Goal: Task Accomplishment & Management: Manage account settings

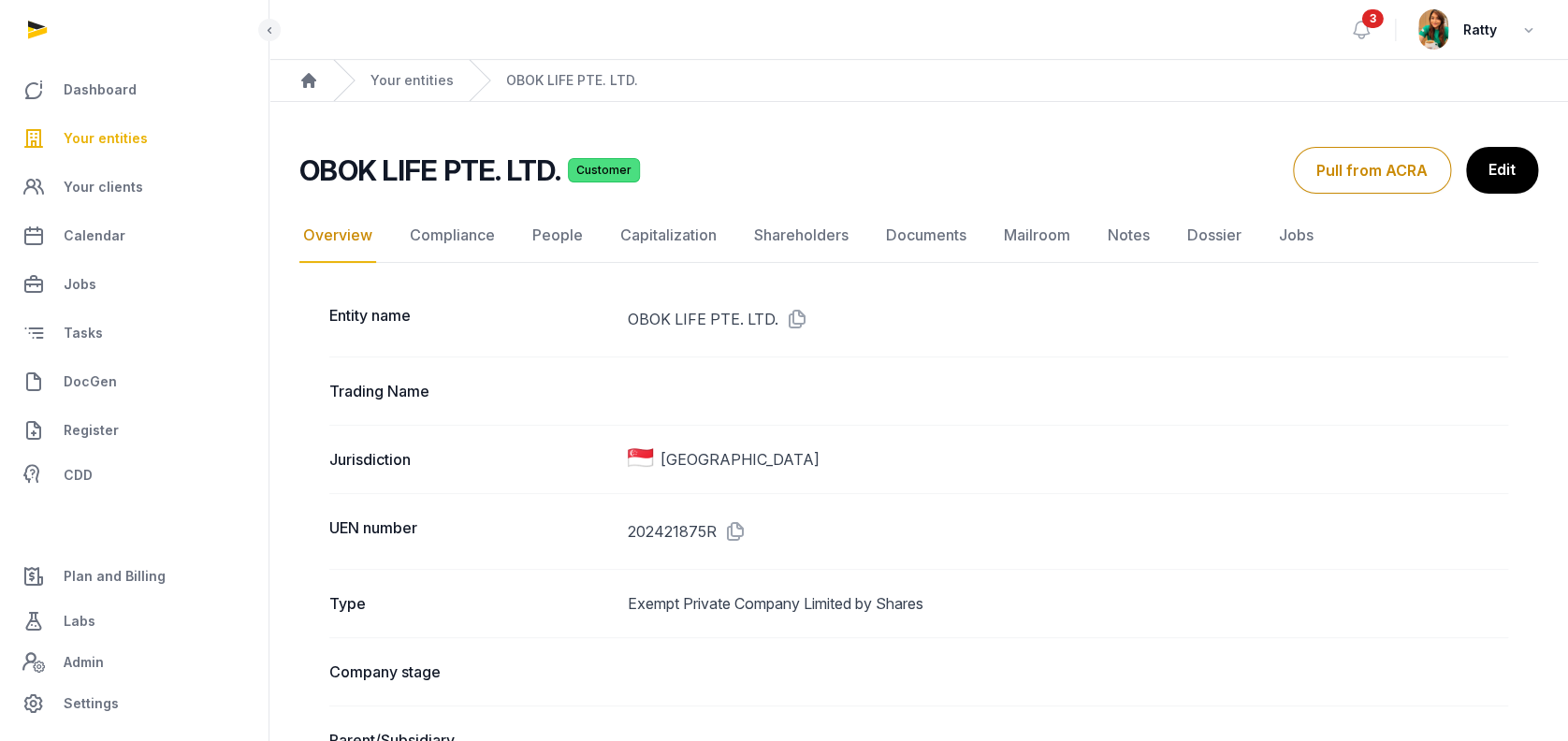
click at [116, 133] on span "Your entities" at bounding box center [105, 138] width 84 height 22
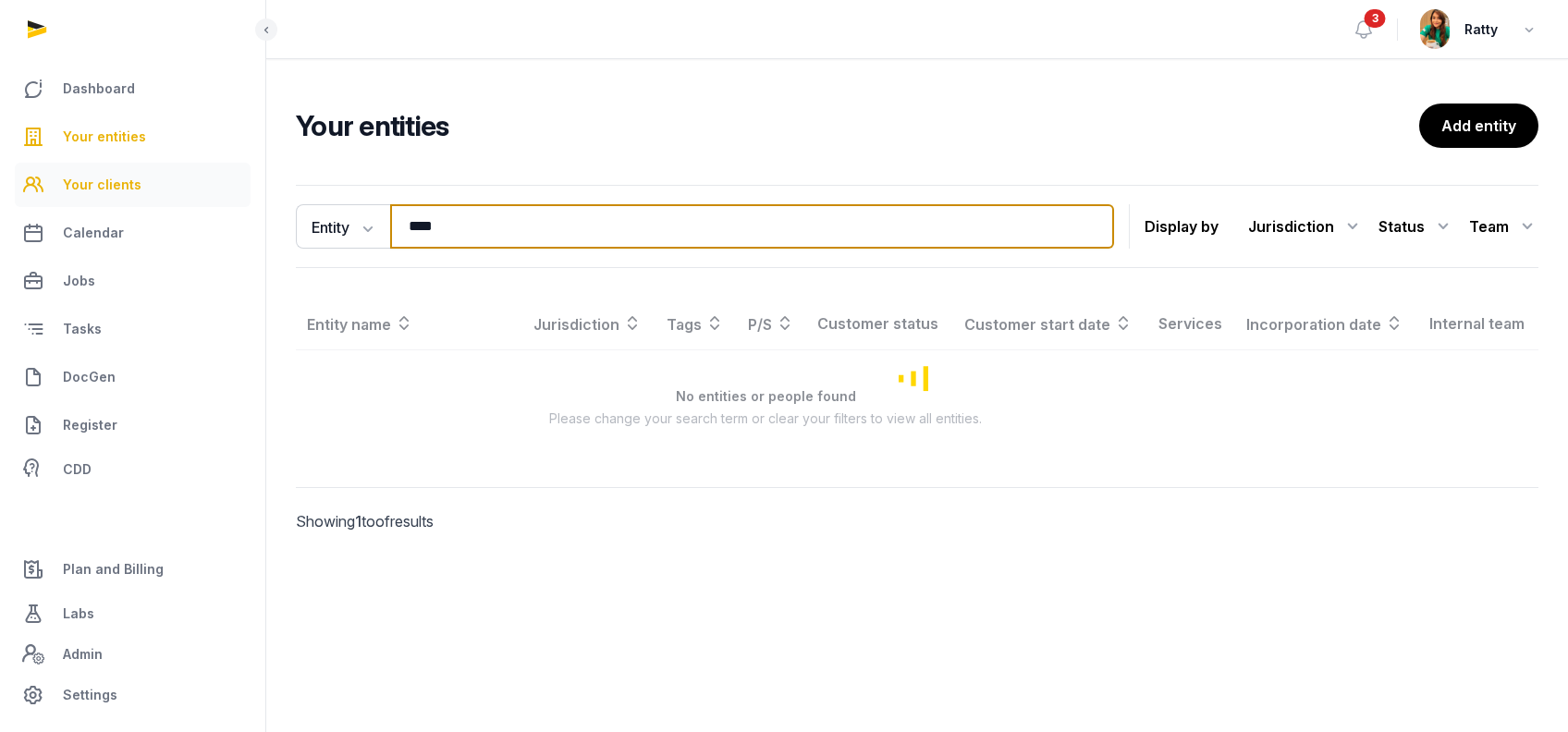
drag, startPoint x: 504, startPoint y: 239, endPoint x: 150, endPoint y: 192, distance: 357.1
click at [159, 199] on div "Dashboard Your entities Your clients Calendar Jobs Tasks DocGen Register CDD Pl…" at bounding box center [784, 366] width 1568 height 732
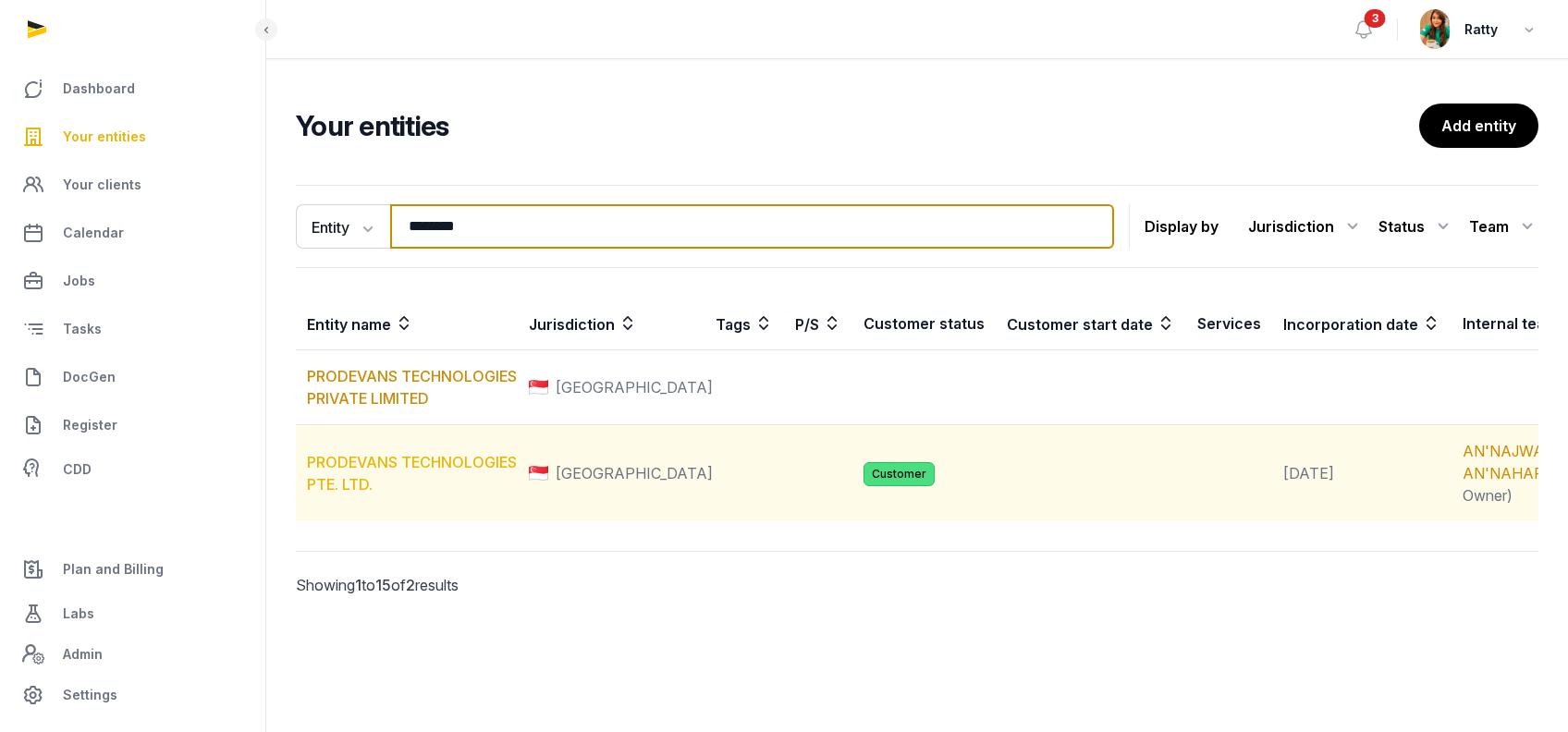
type input "********"
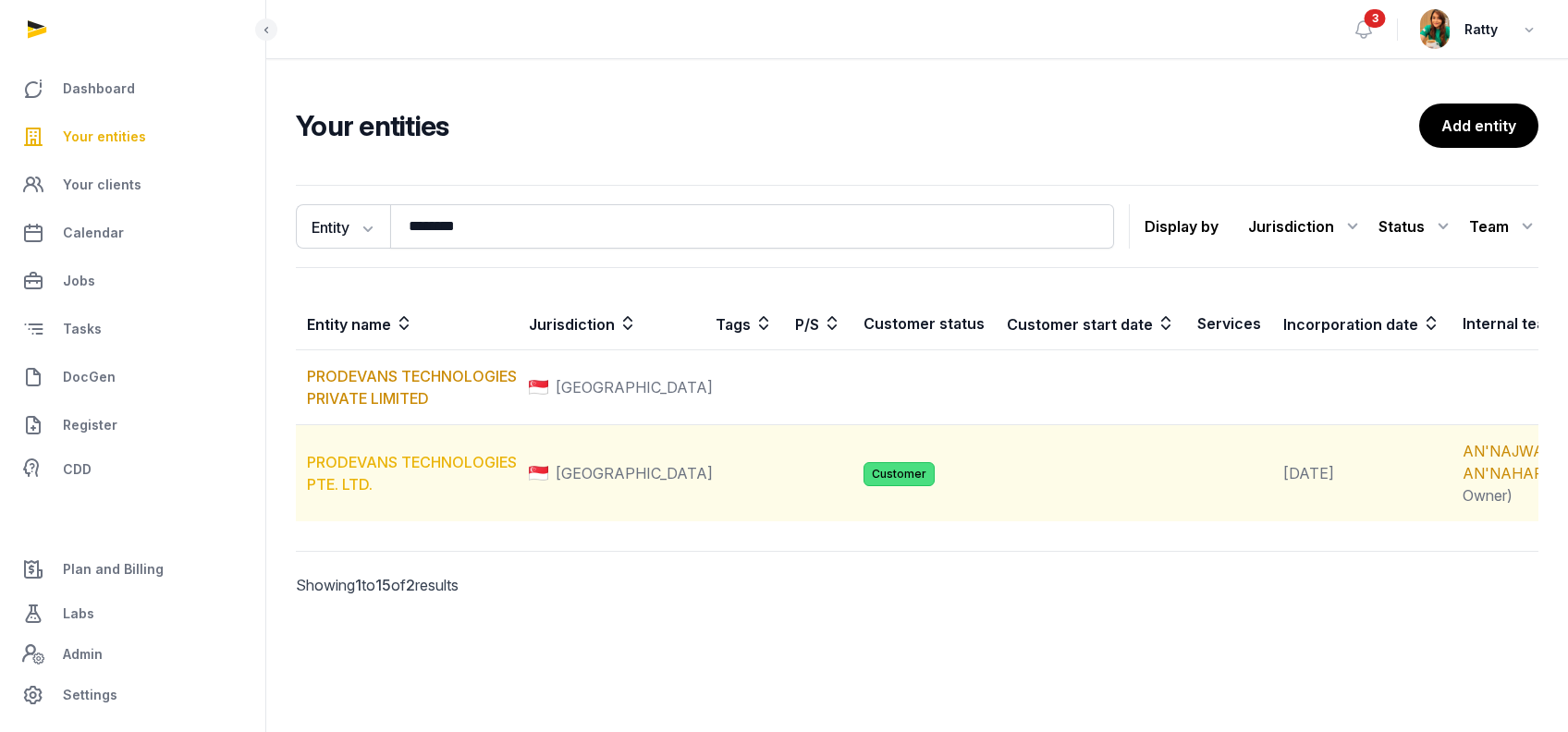
click at [355, 494] on link "PRODEVANS TECHNOLOGIES PTE. LTD." at bounding box center [412, 473] width 210 height 41
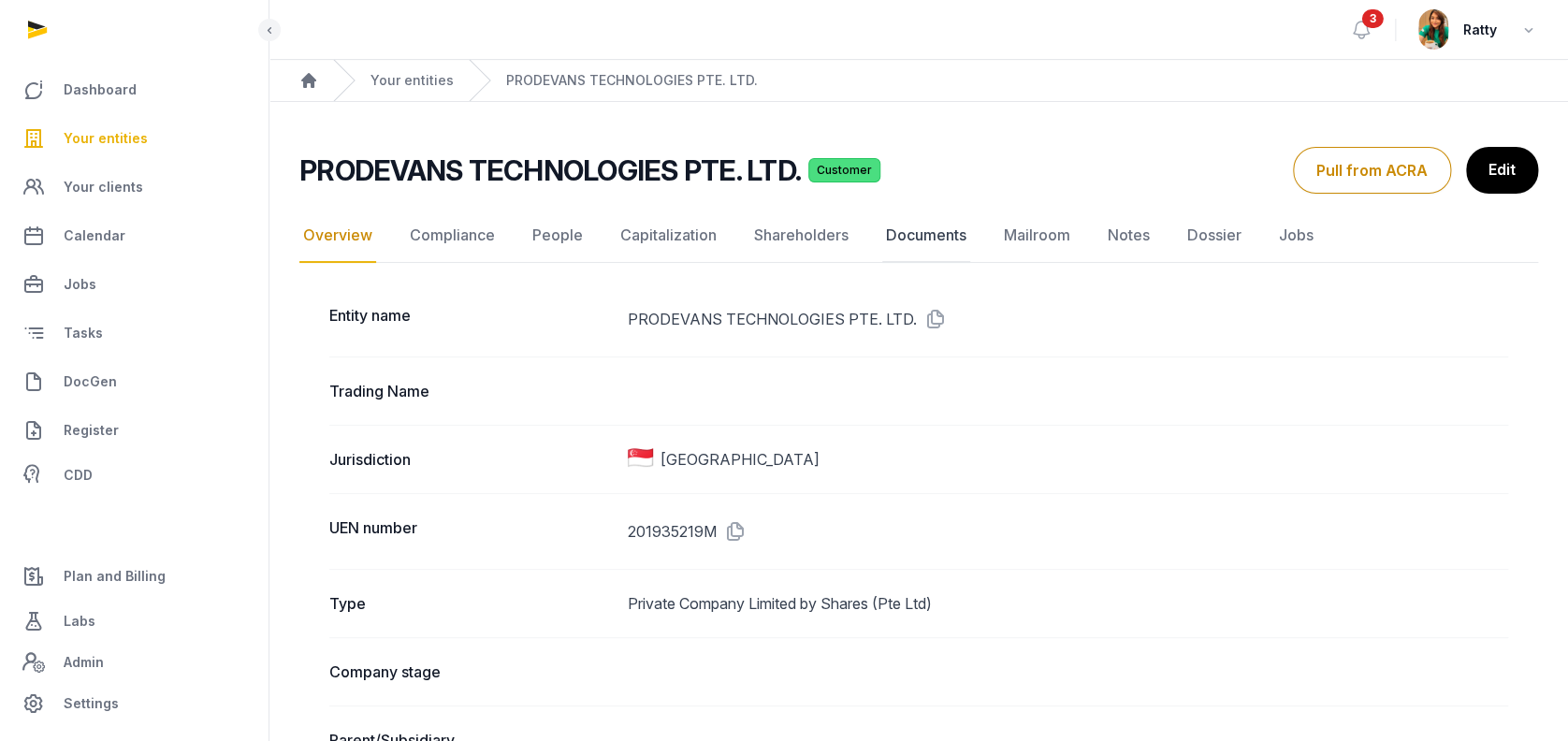
click at [919, 237] on link "Documents" at bounding box center [927, 236] width 88 height 55
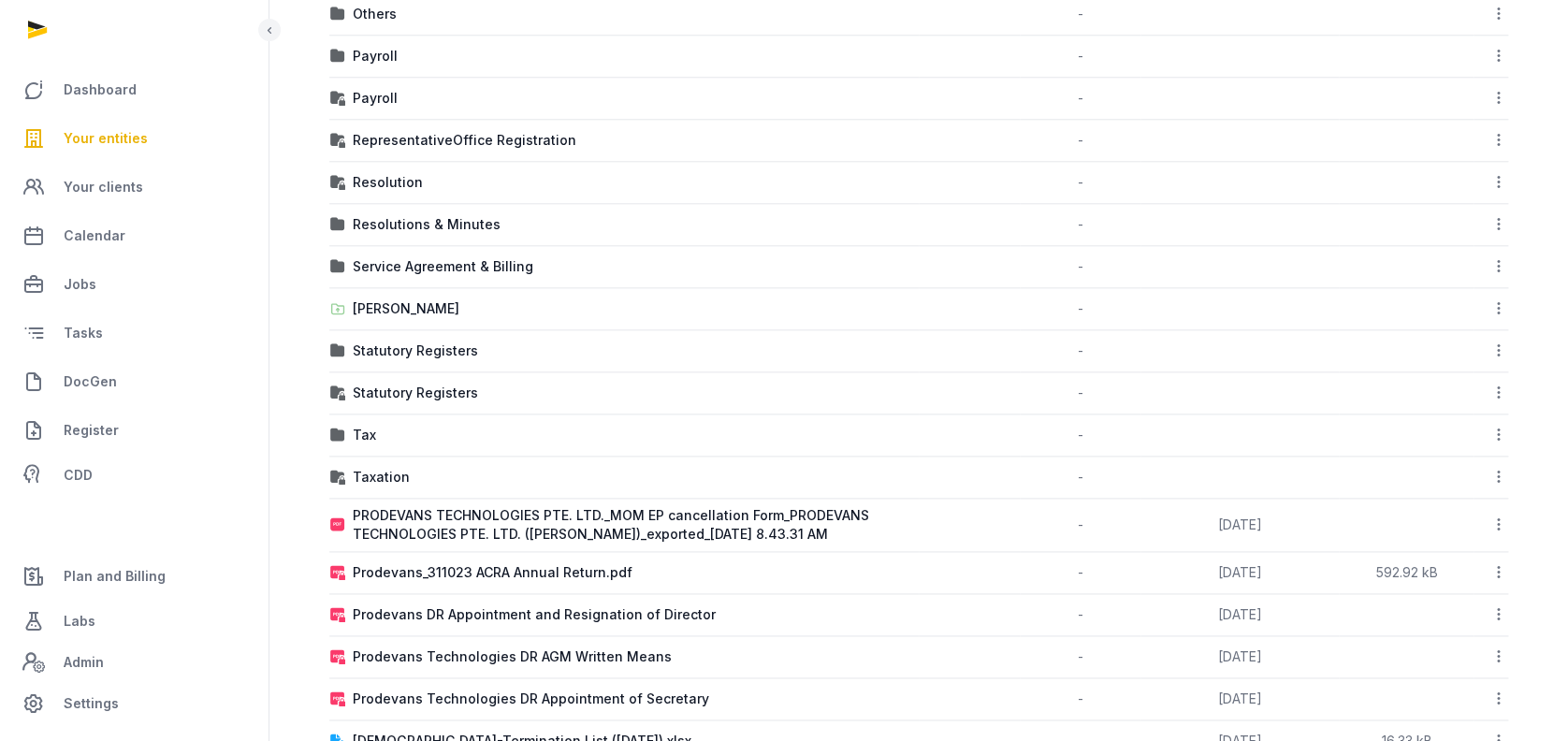
scroll to position [998, 0]
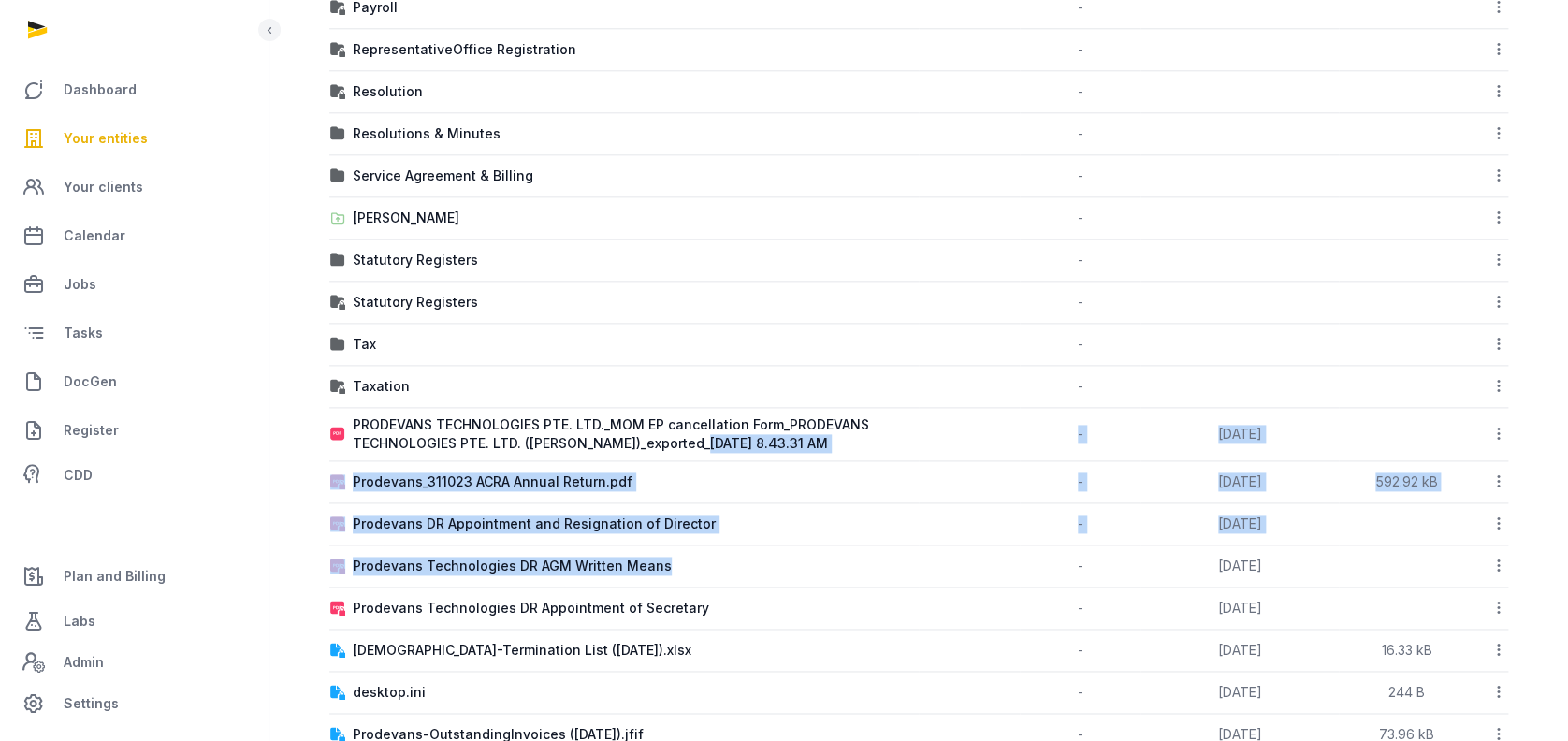
drag, startPoint x: 729, startPoint y: 434, endPoint x: 884, endPoint y: 572, distance: 207.5
click at [884, 572] on tbody "Accounting - Download Folder Edit properties Change owner Copy link Move Copy &…" at bounding box center [918, 77] width 1178 height 1358
click at [1500, 435] on icon at bounding box center [1499, 434] width 17 height 20
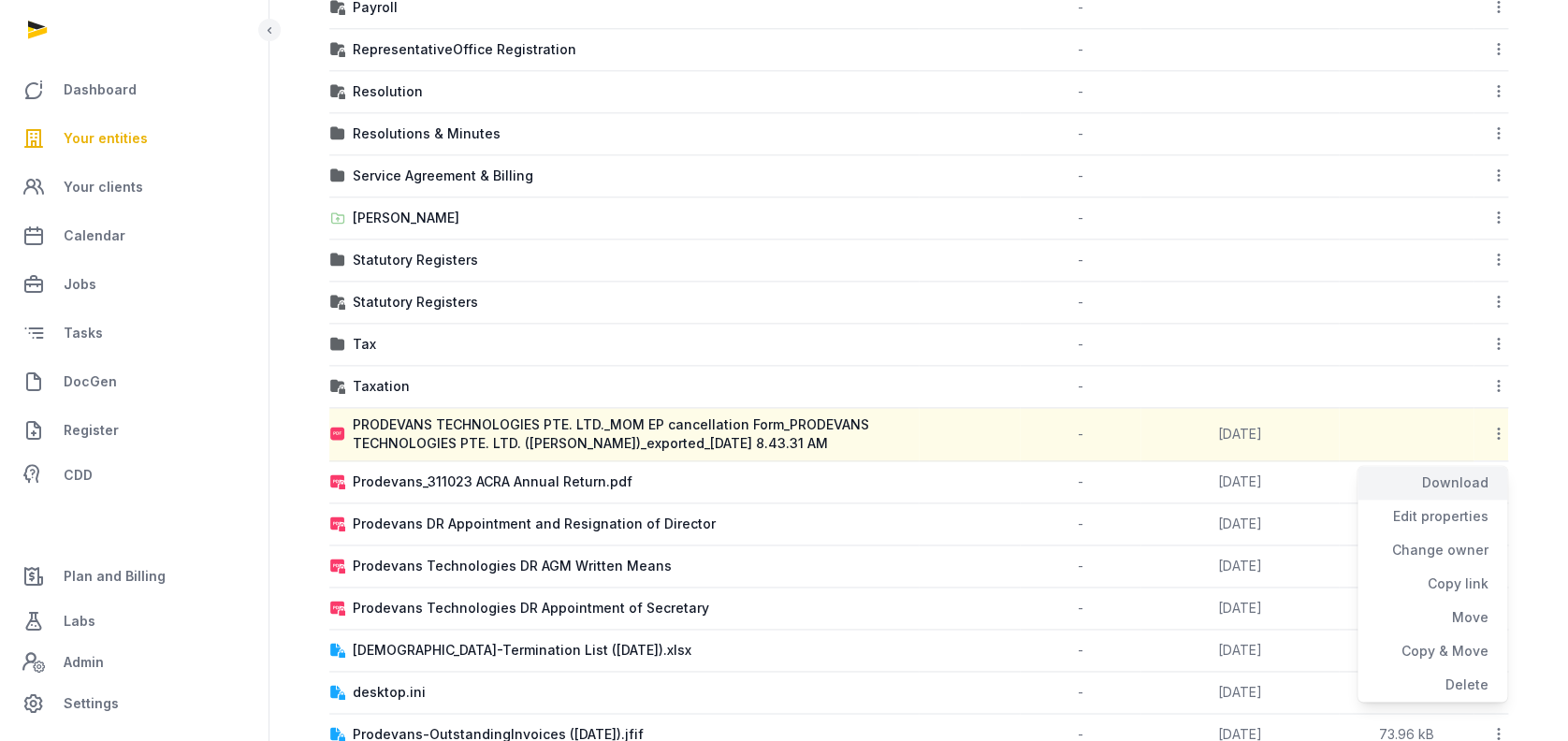
click at [1459, 500] on div "Download" at bounding box center [1432, 516] width 149 height 34
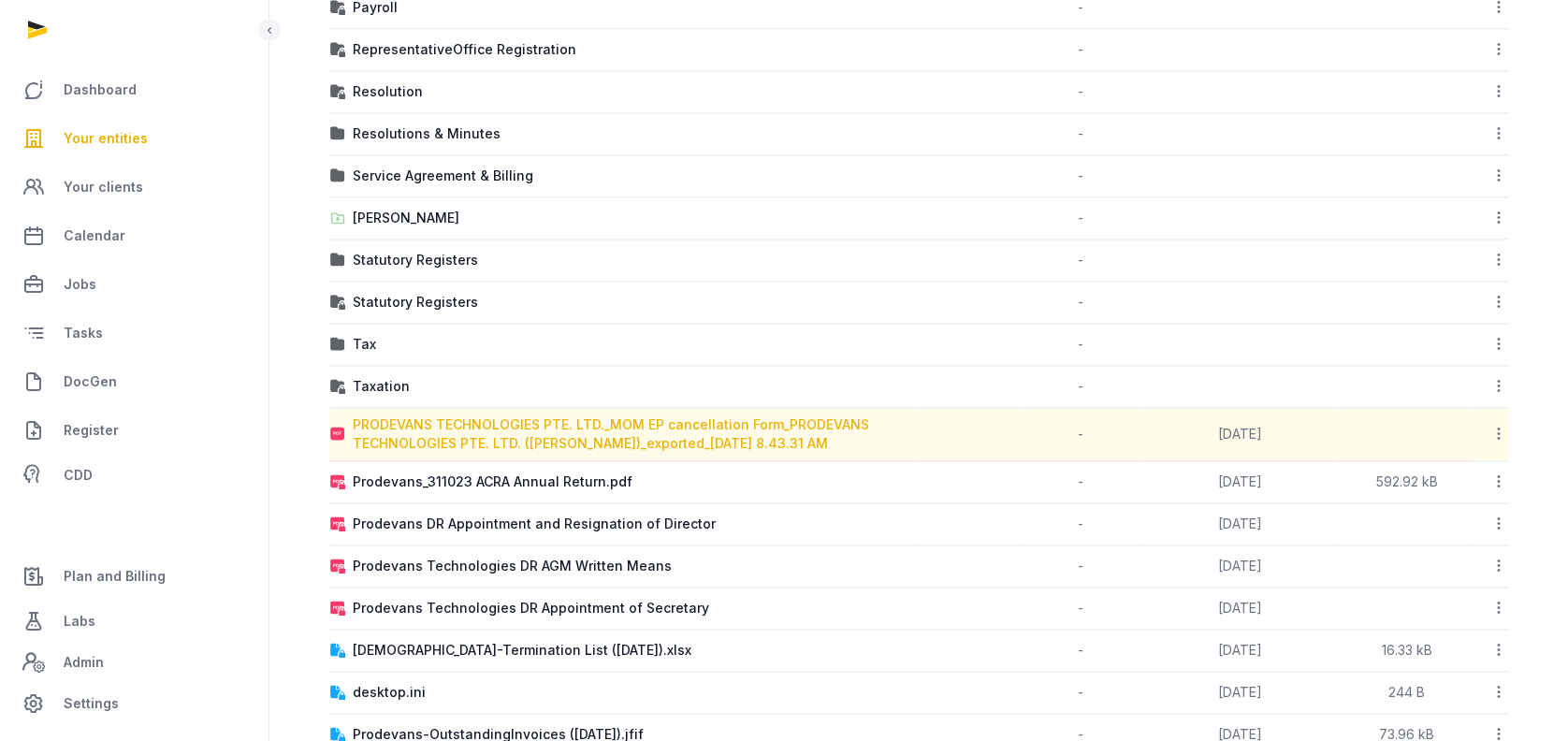
click at [794, 439] on div "PRODEVANS TECHNOLOGIES PTE. LTD._MOM EP cancellation Form_PRODEVANS TECHNOLOGIE…" at bounding box center [635, 434] width 565 height 37
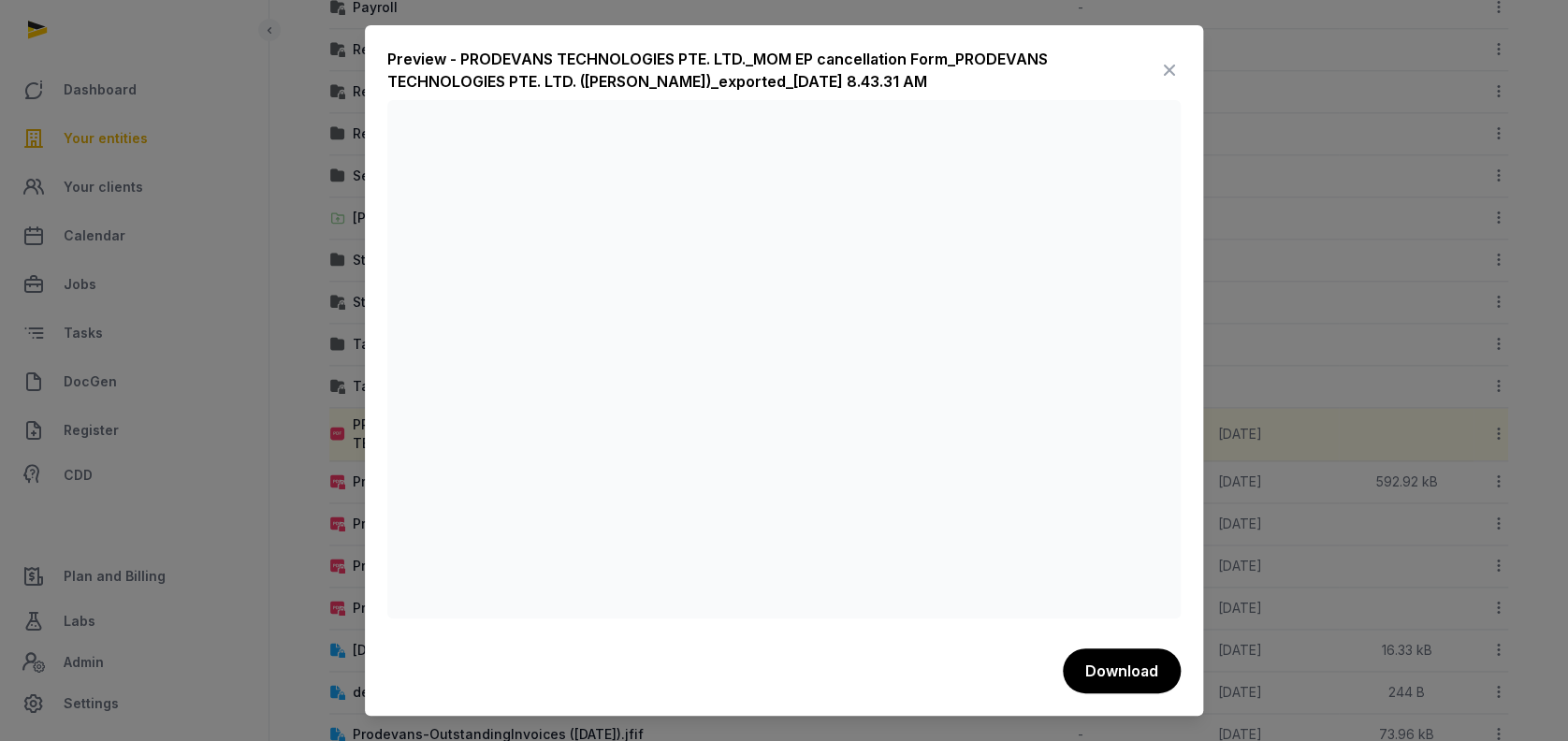
scroll to position [1063, 0]
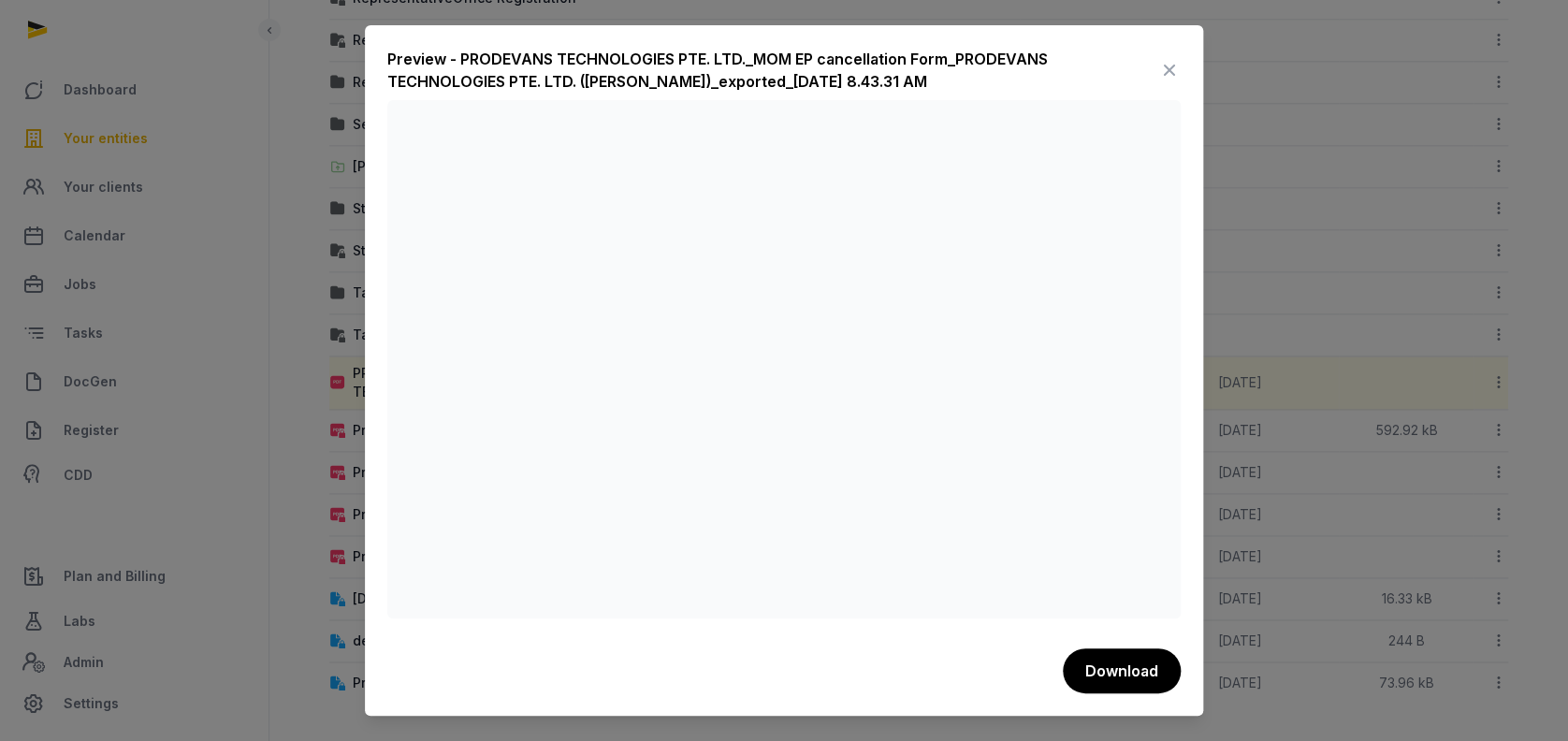
click at [1164, 67] on icon at bounding box center [1169, 70] width 22 height 30
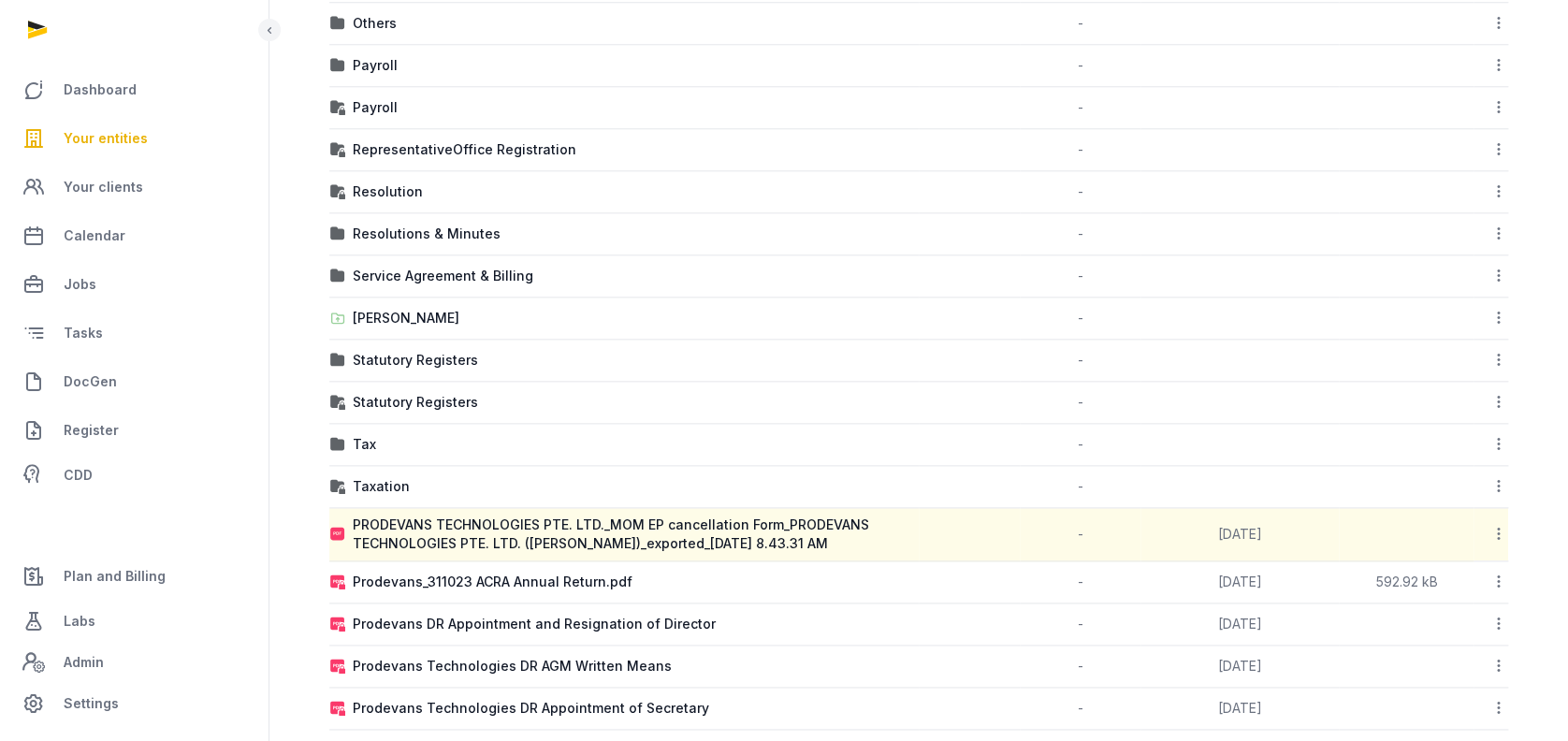
scroll to position [814, 0]
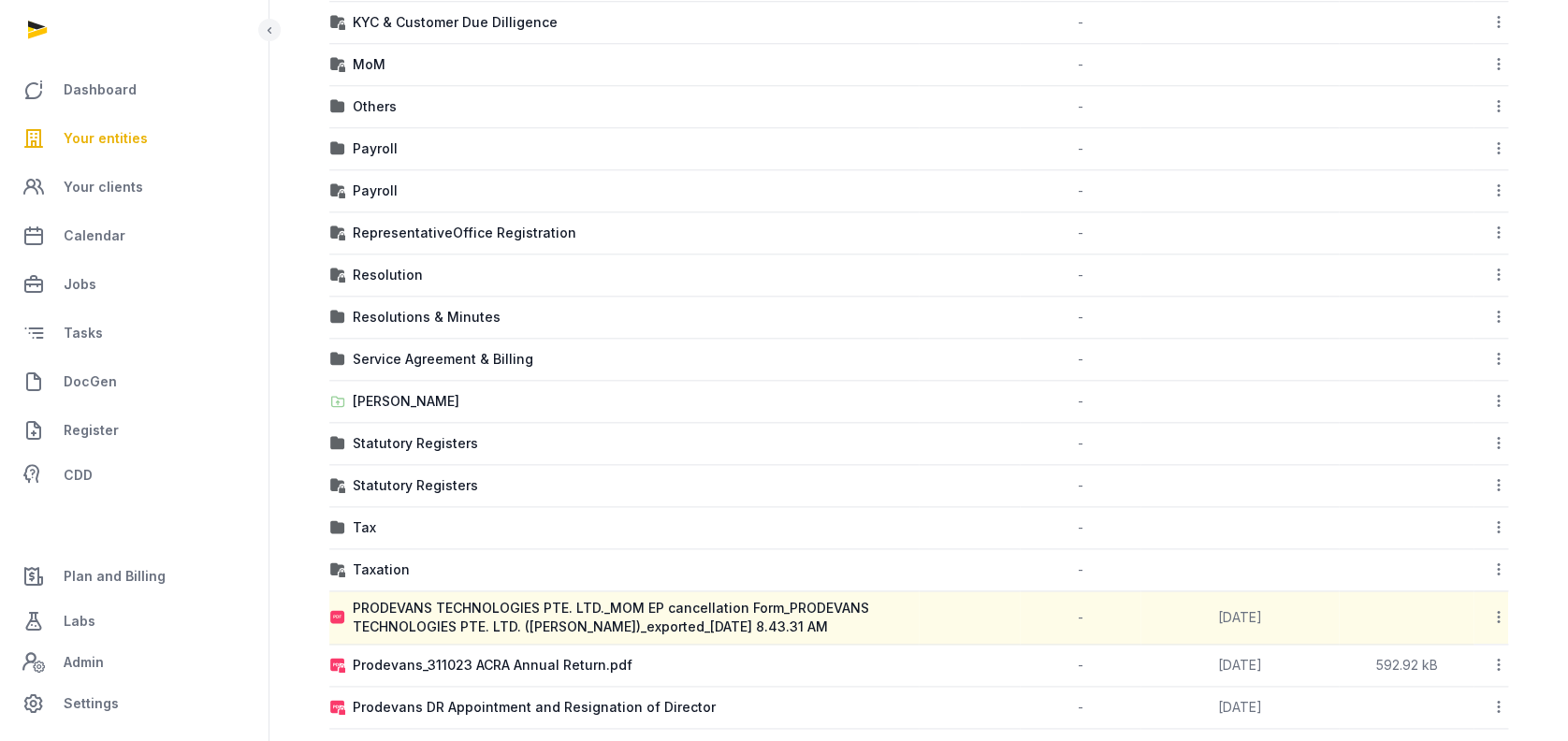
click at [1497, 621] on icon at bounding box center [1499, 617] width 17 height 20
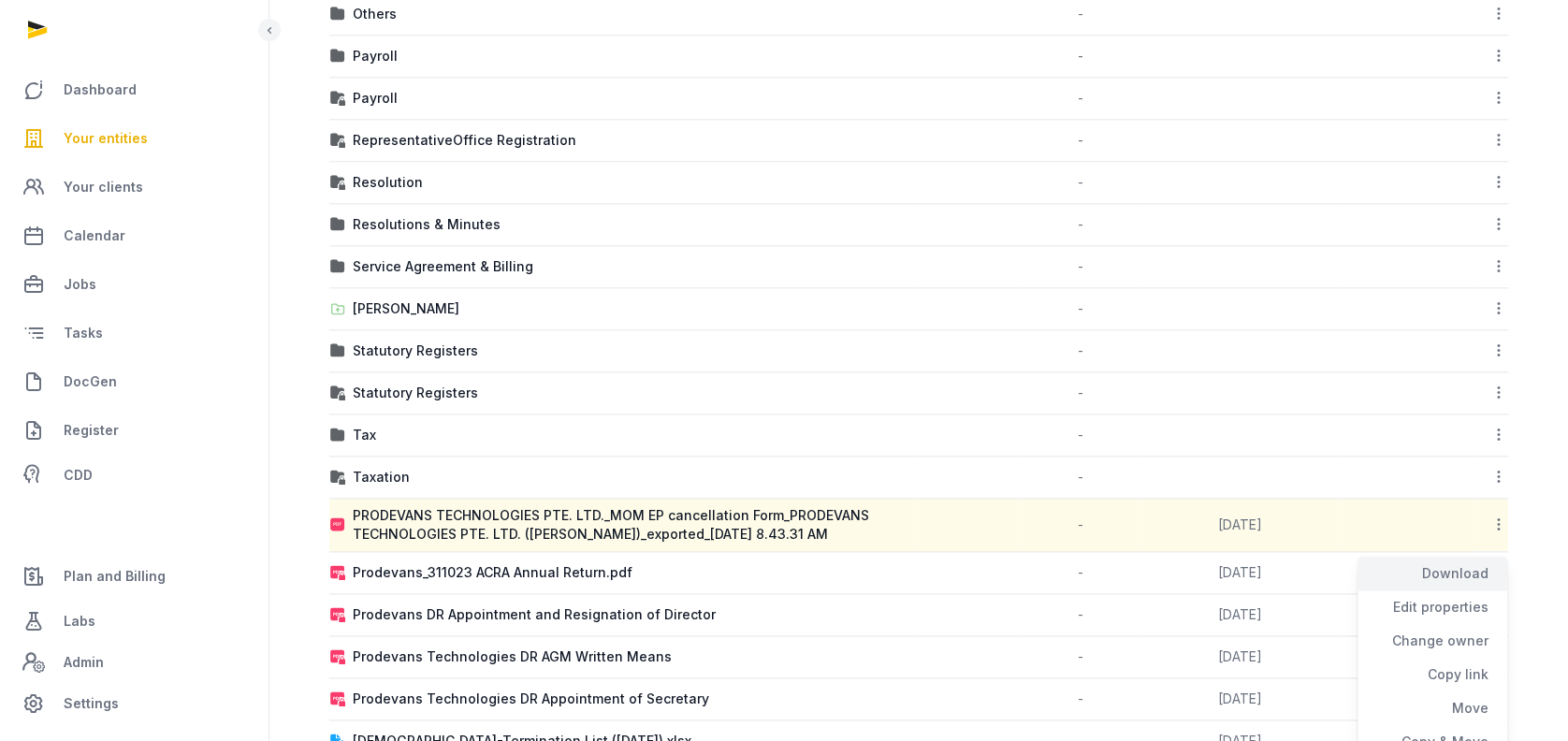
scroll to position [938, 0]
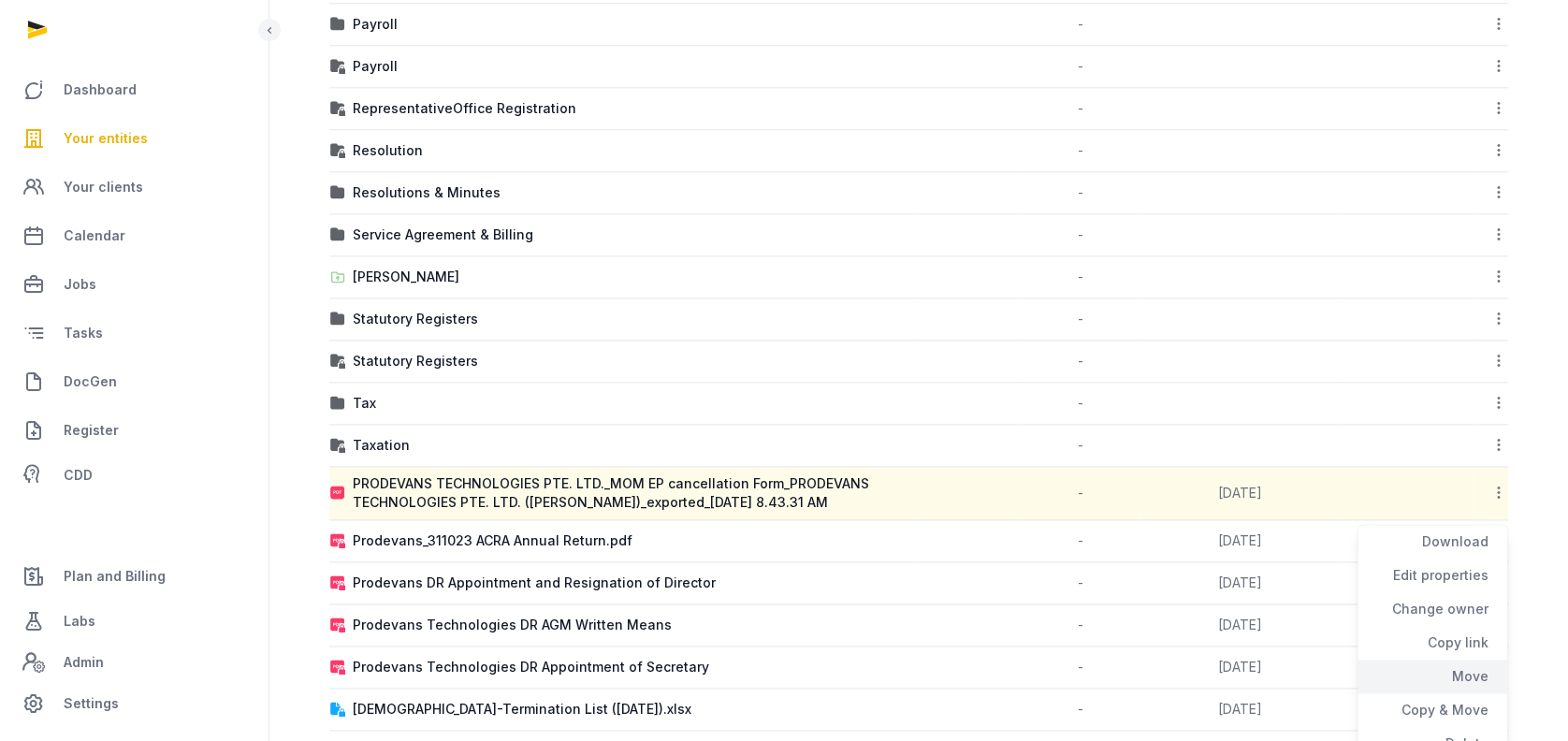
click at [1488, 693] on div "Move" at bounding box center [1432, 709] width 149 height 34
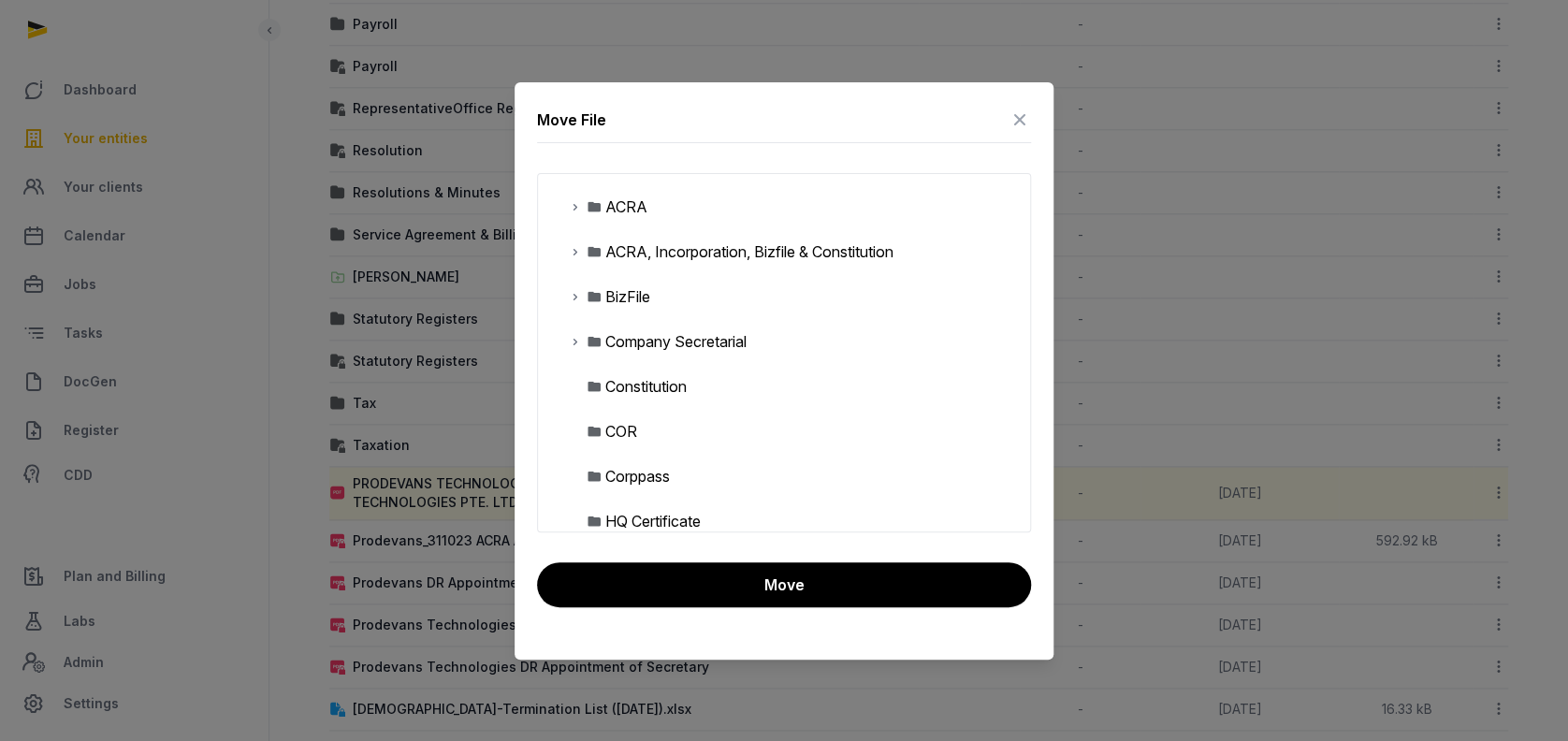
scroll to position [374, 0]
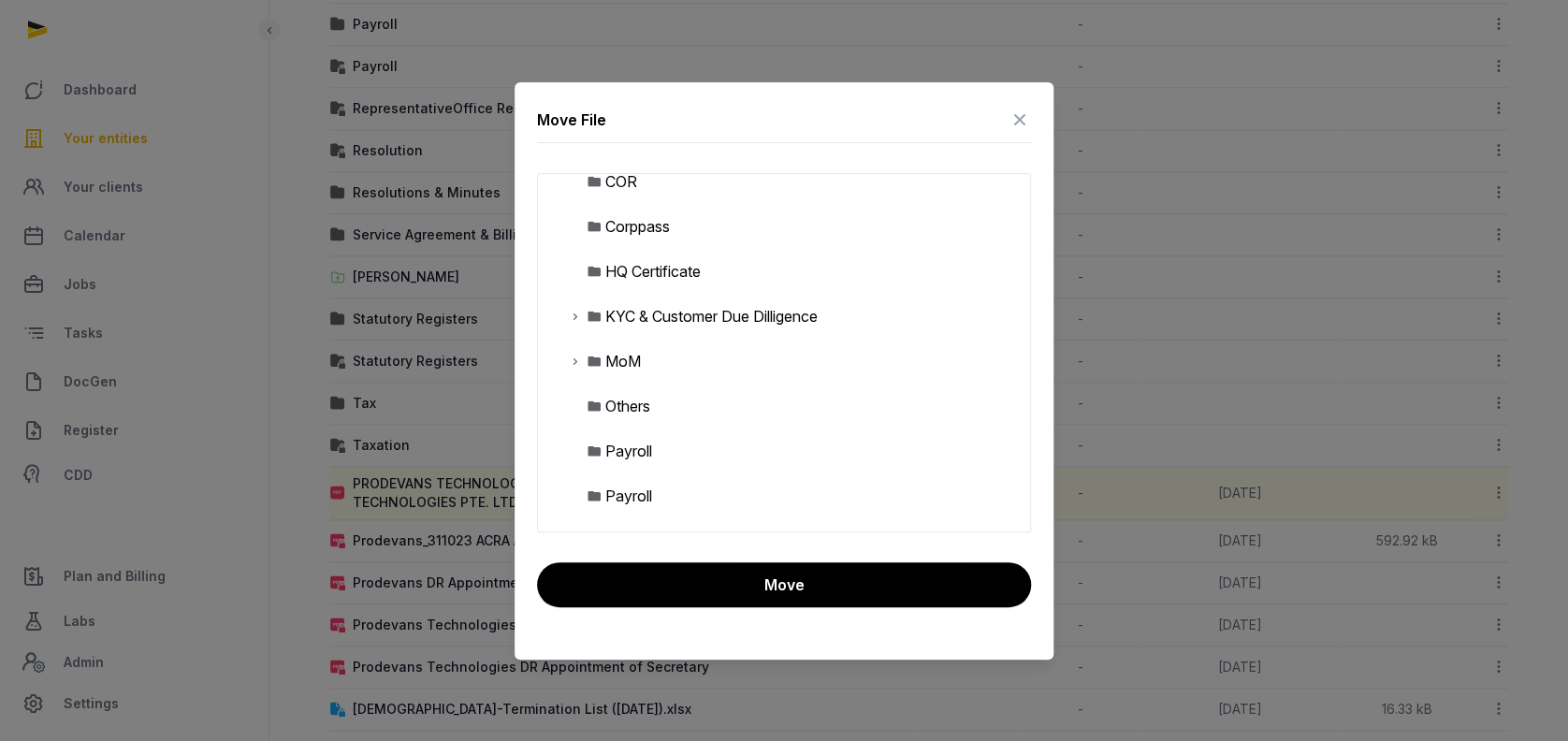
click at [571, 361] on icon at bounding box center [575, 360] width 15 height 22
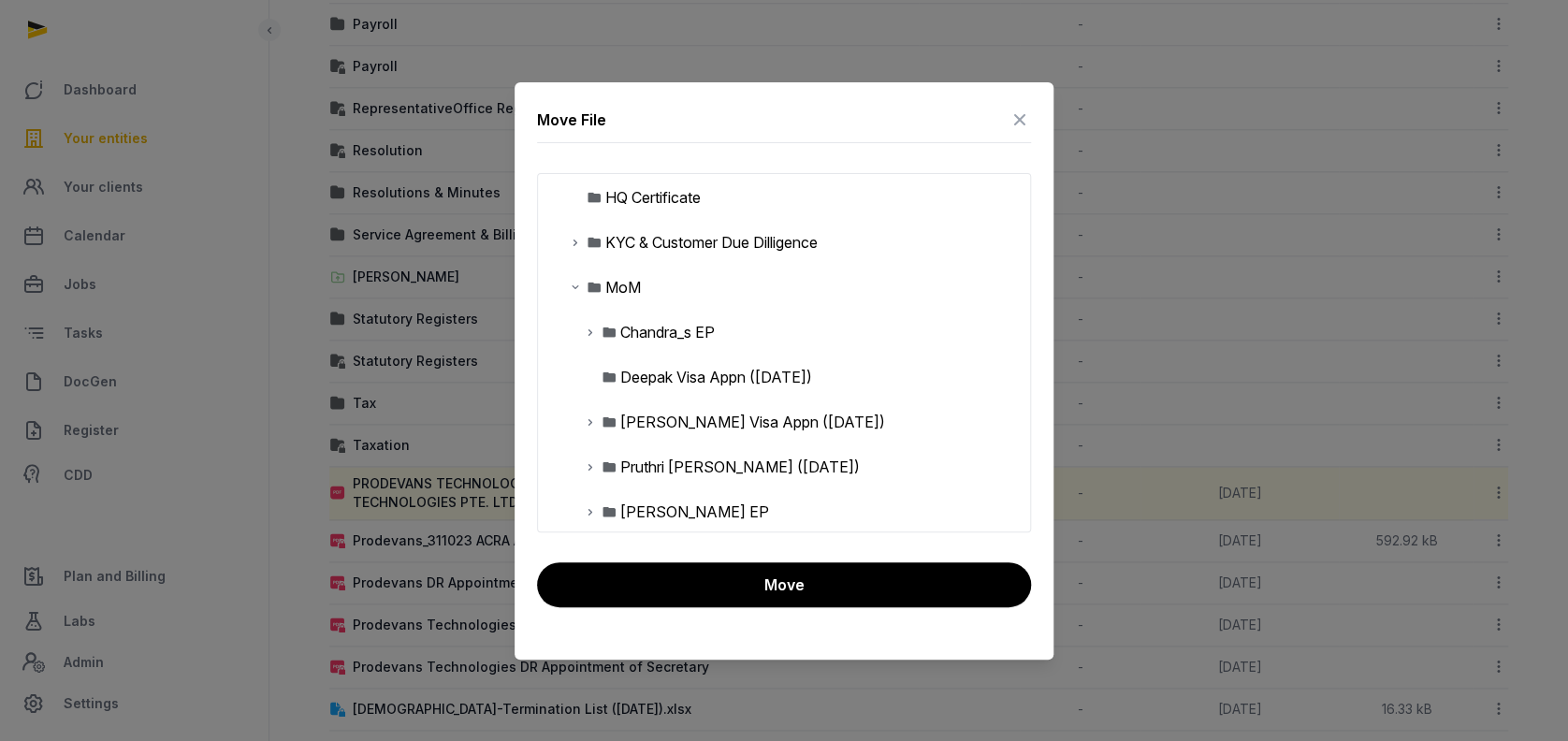
scroll to position [499, 0]
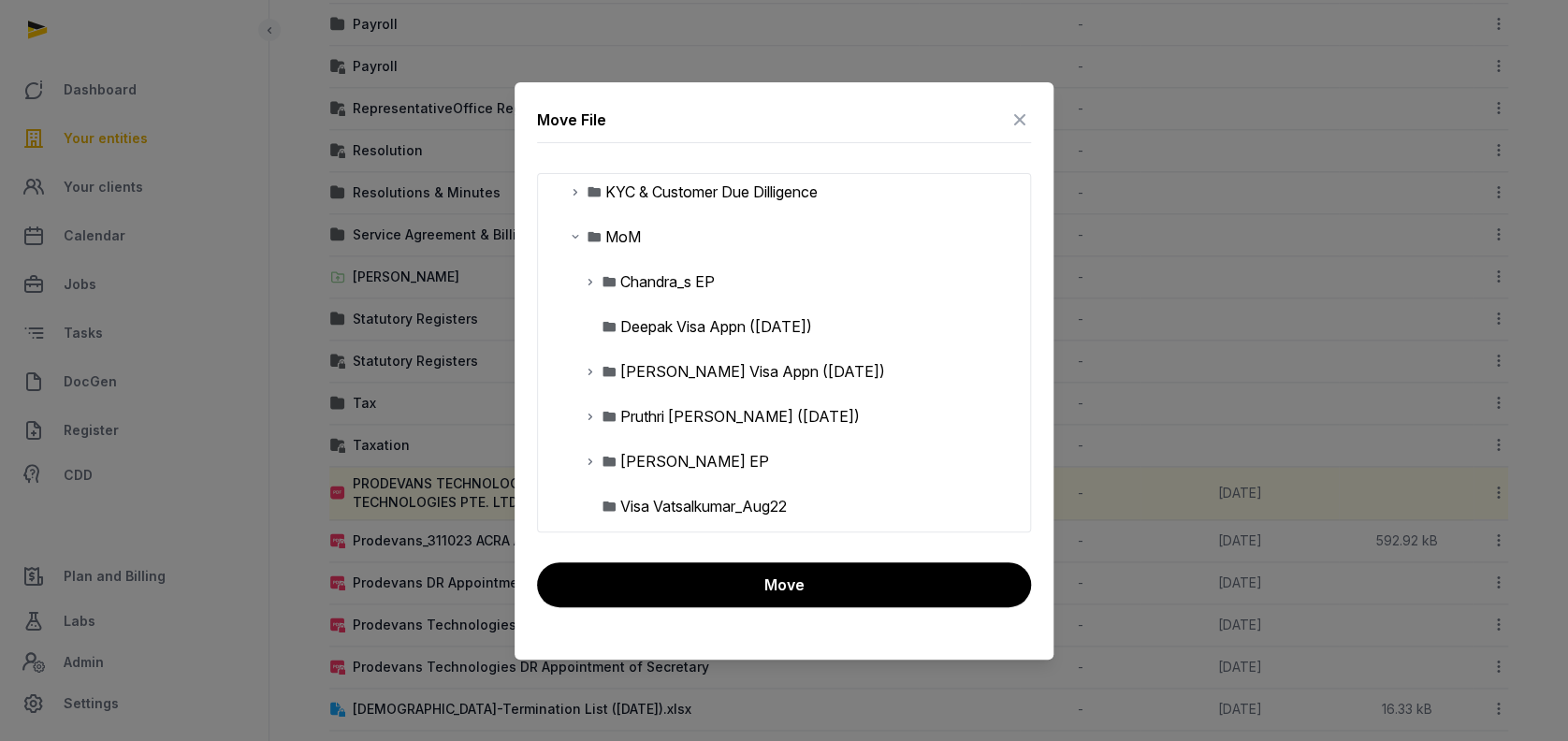
click at [585, 412] on icon at bounding box center [591, 415] width 15 height 22
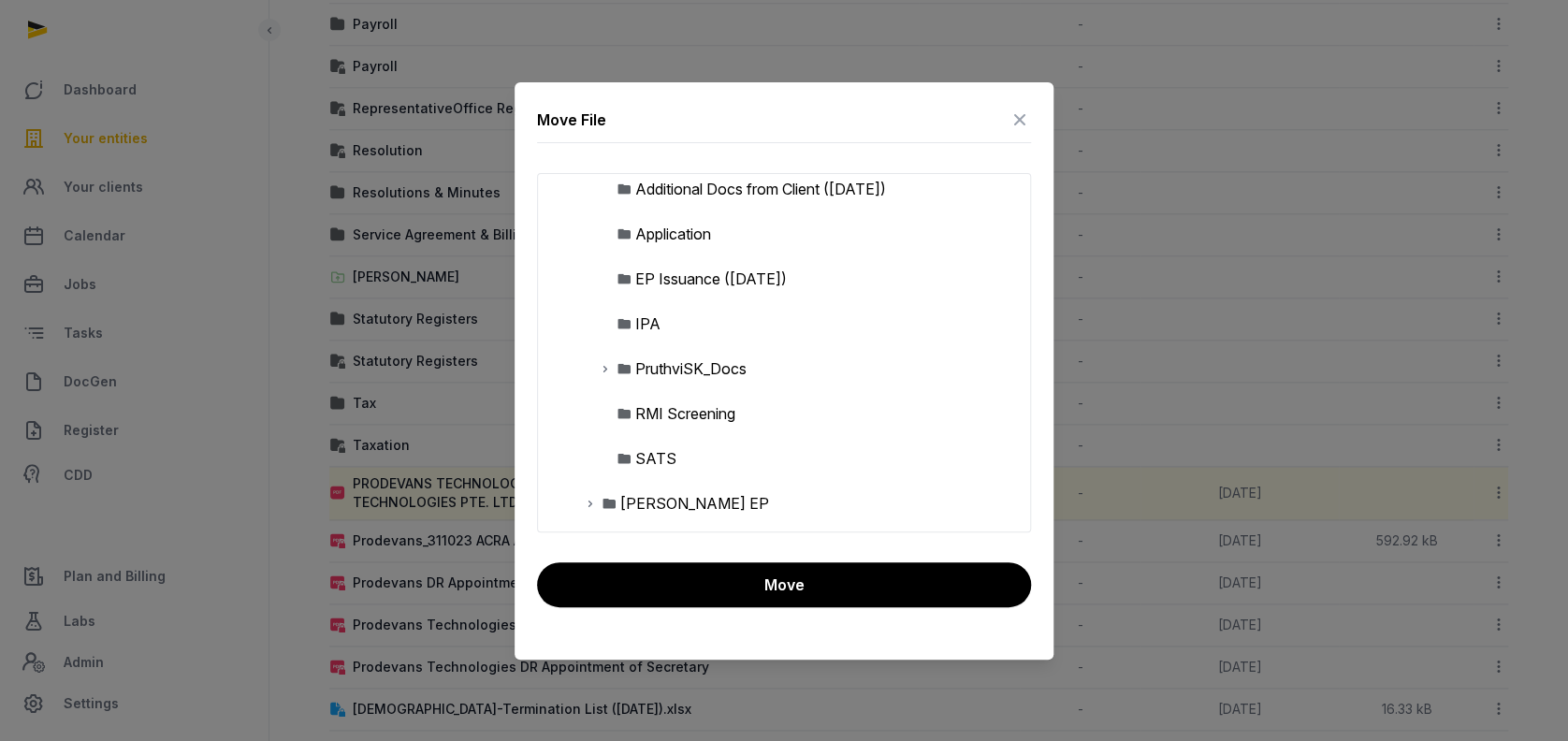
scroll to position [623, 0]
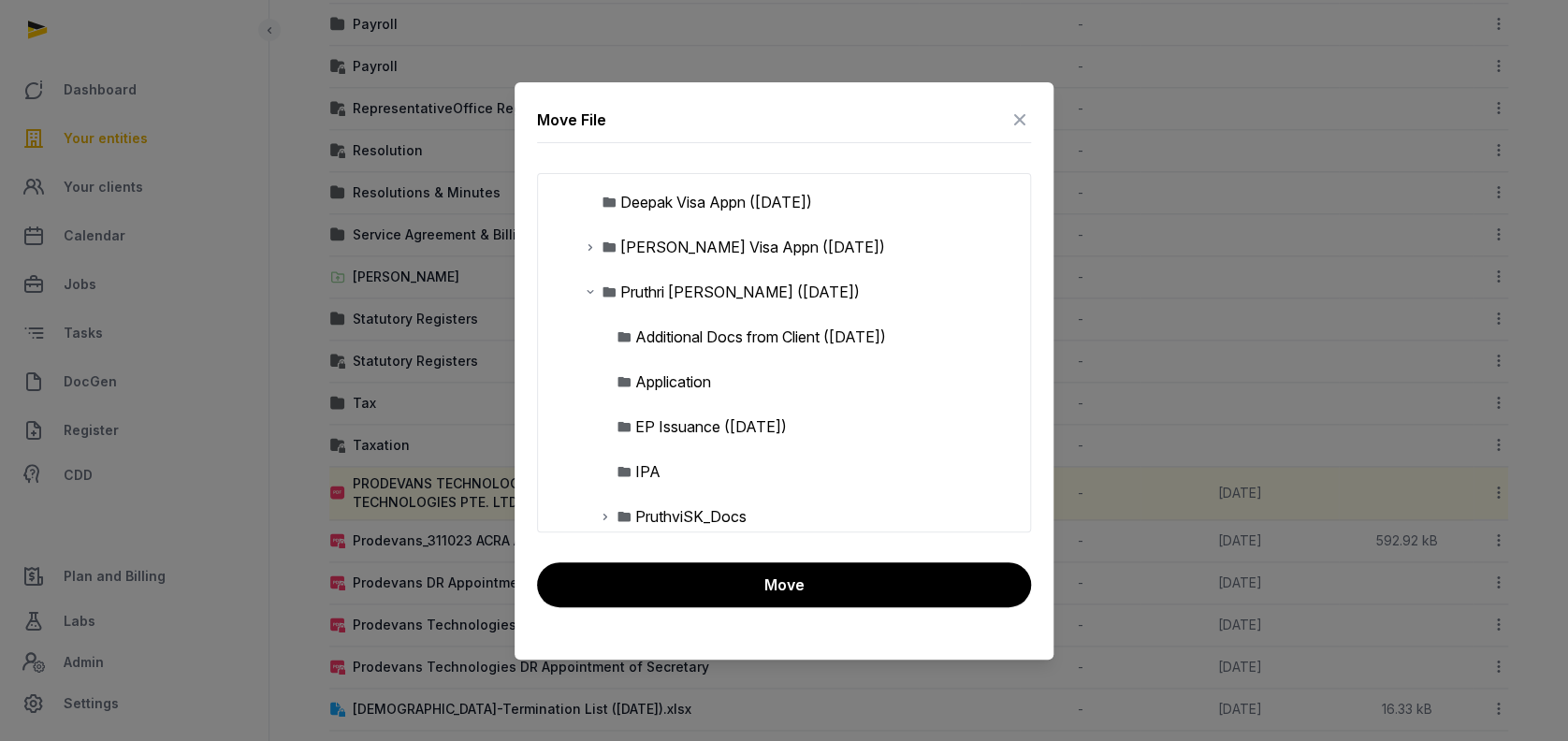
click at [681, 290] on div "Pruthri [PERSON_NAME] ([DATE])" at bounding box center [740, 291] width 239 height 22
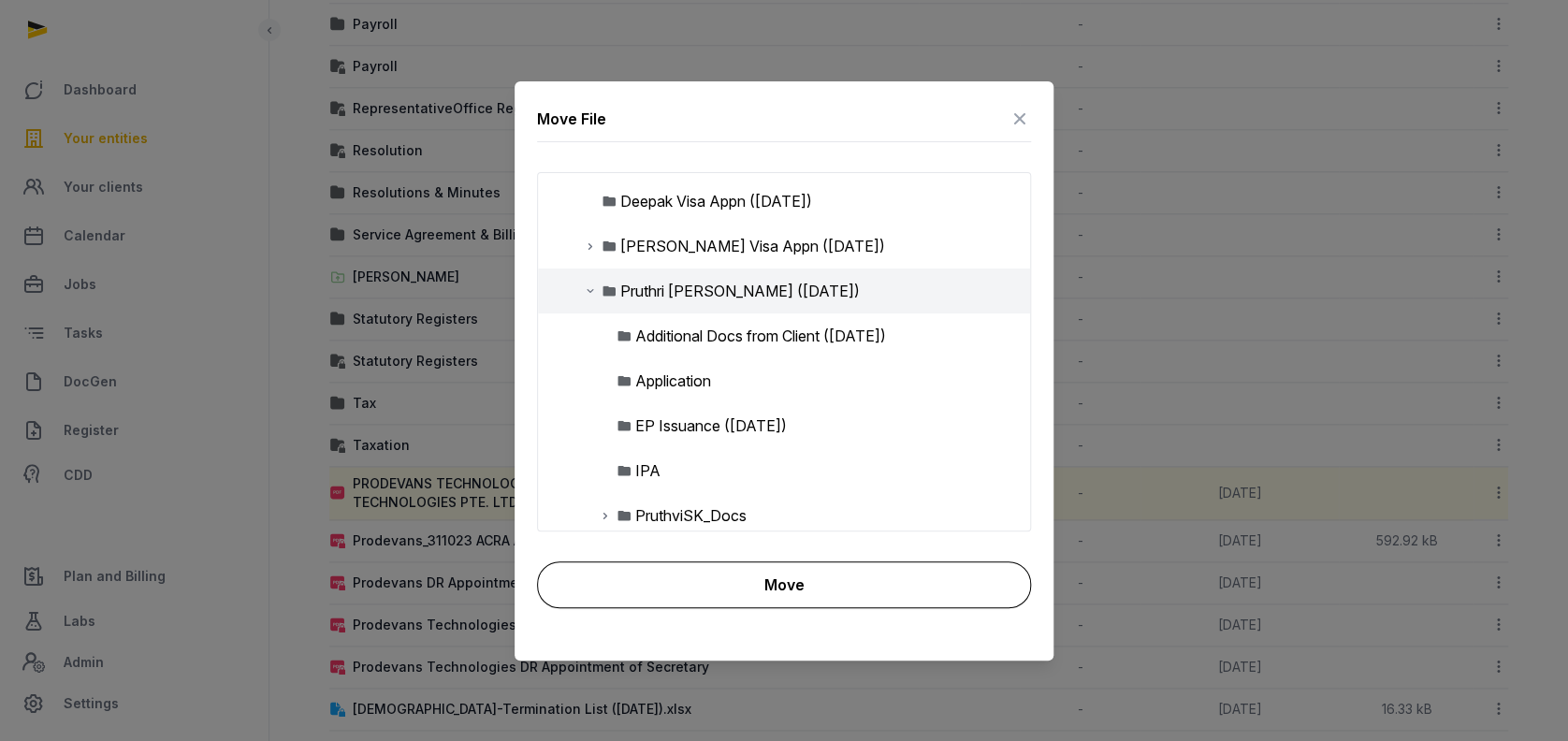
click at [763, 587] on button "Move" at bounding box center [784, 584] width 494 height 47
